Goal: Task Accomplishment & Management: Complete application form

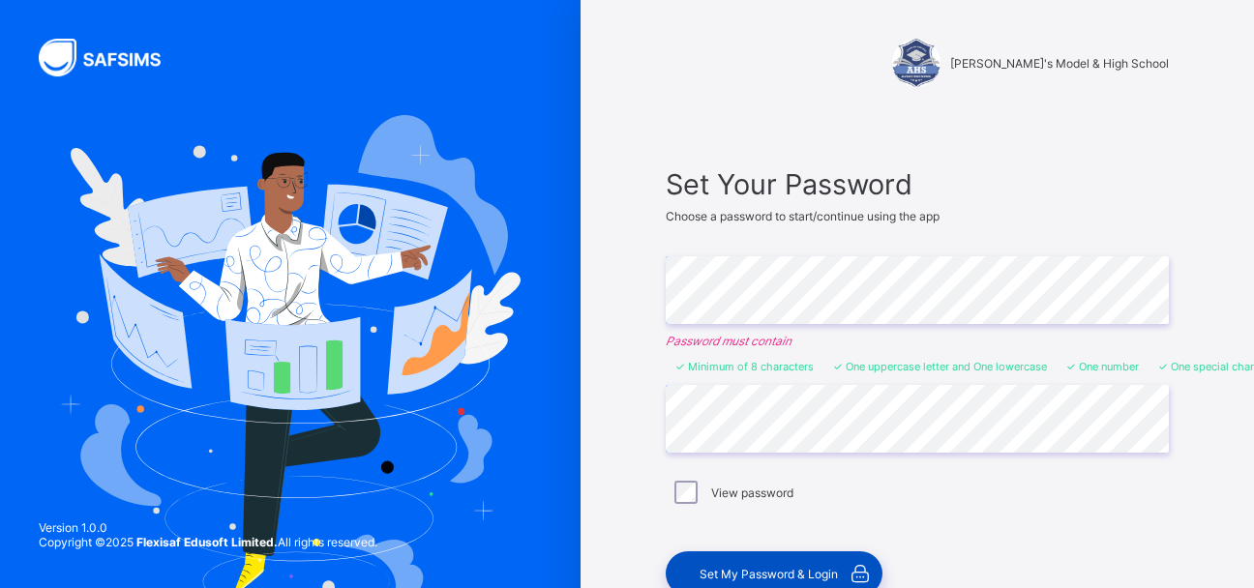
click at [746, 561] on div "Set My Password & Login" at bounding box center [774, 574] width 217 height 45
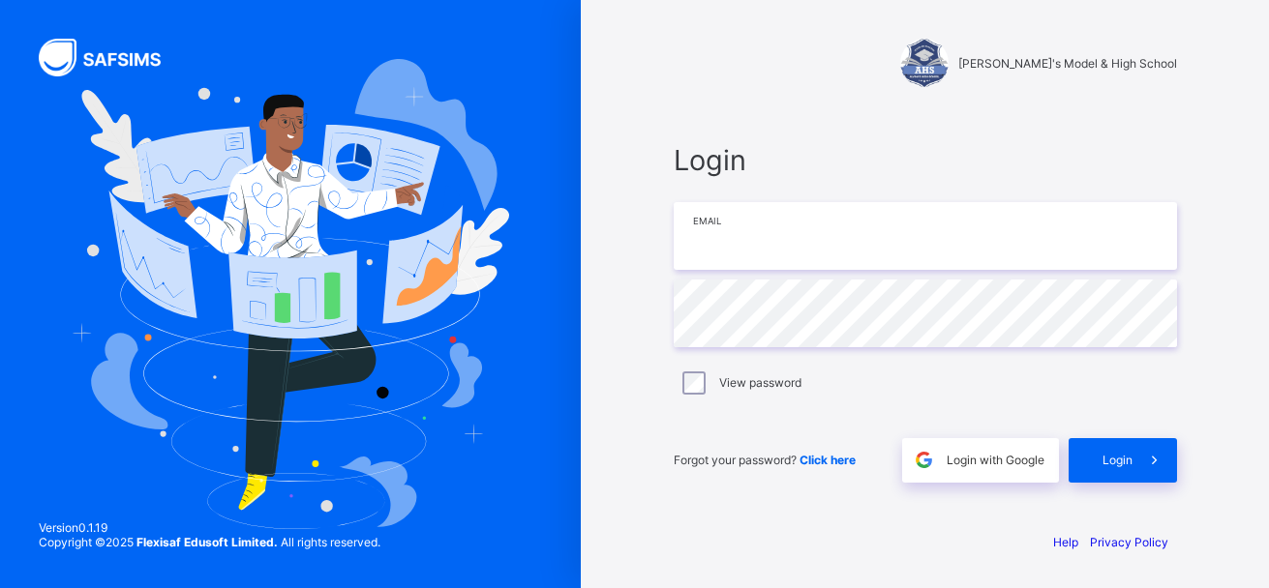
click at [748, 232] on input "email" at bounding box center [925, 236] width 503 height 68
type input "**********"
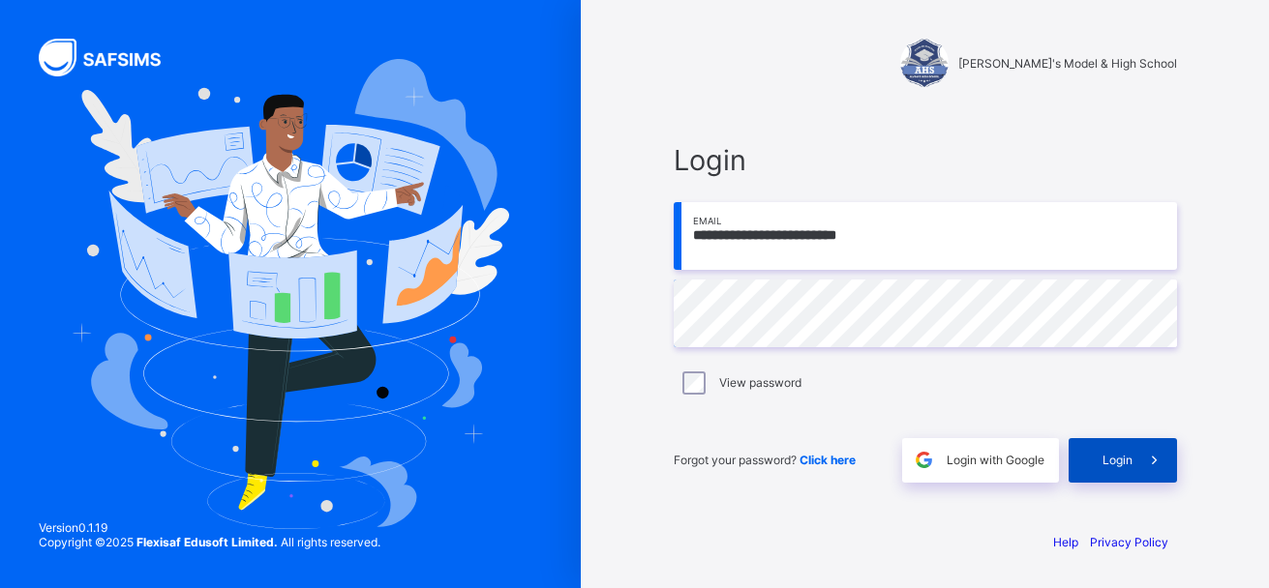
click at [1116, 452] on div "Login" at bounding box center [1123, 460] width 108 height 45
